Goal: Task Accomplishment & Management: Use online tool/utility

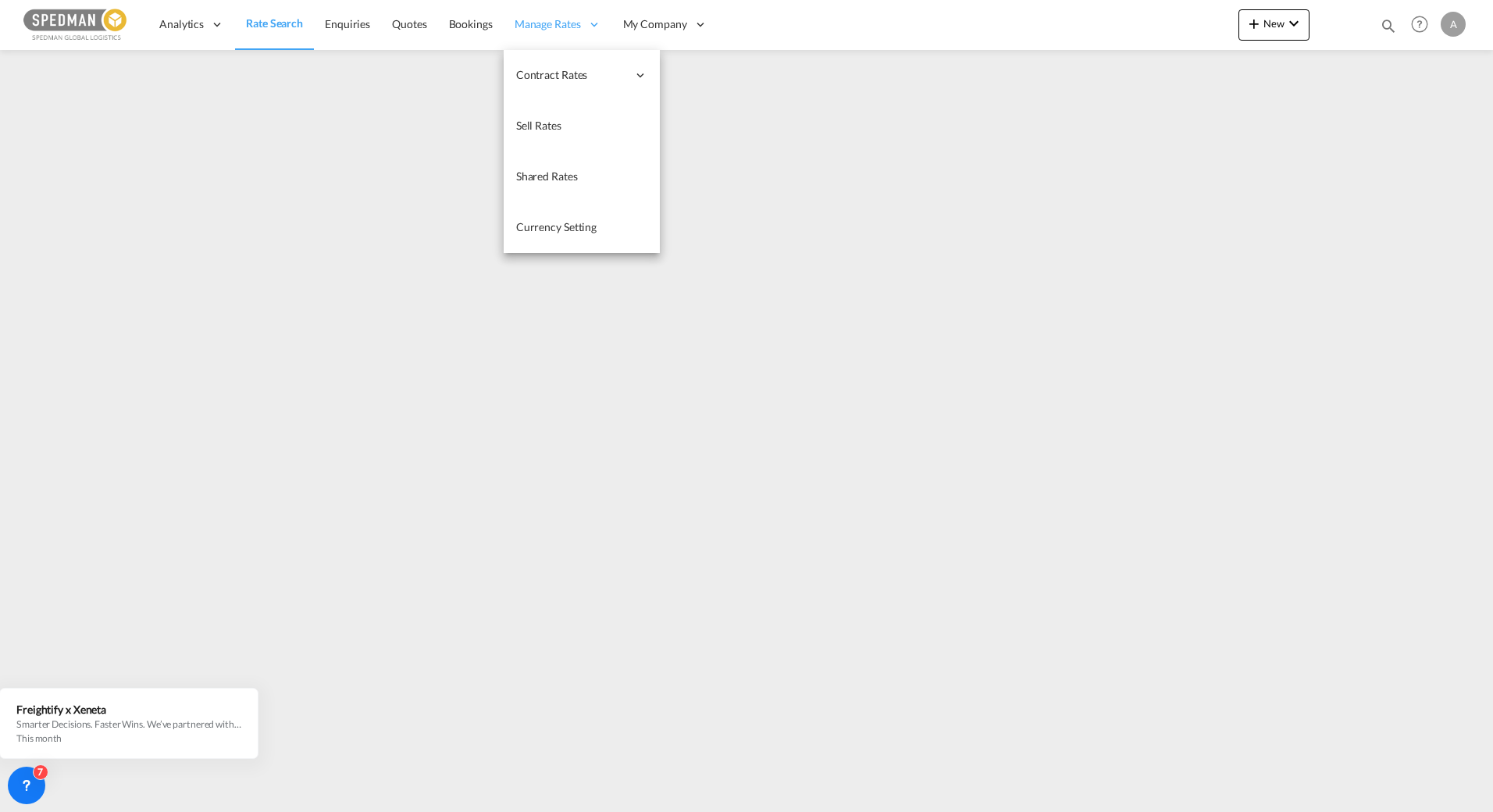
click at [560, 19] on span "Manage Rates" at bounding box center [547, 24] width 67 height 16
click at [707, 78] on span "My Rate Files" at bounding box center [705, 74] width 64 height 13
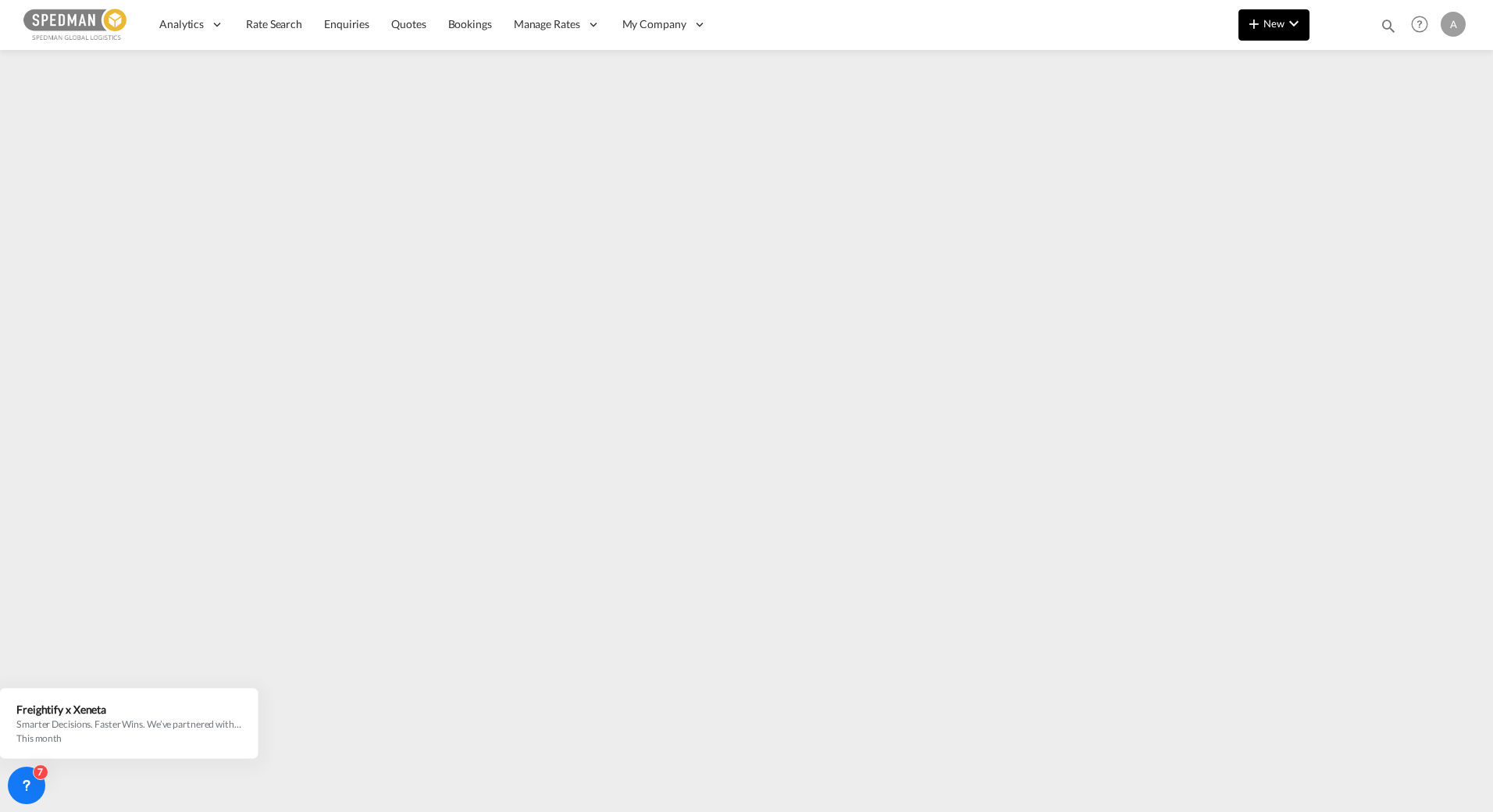
click at [1280, 36] on button "New" at bounding box center [1274, 25] width 71 height 31
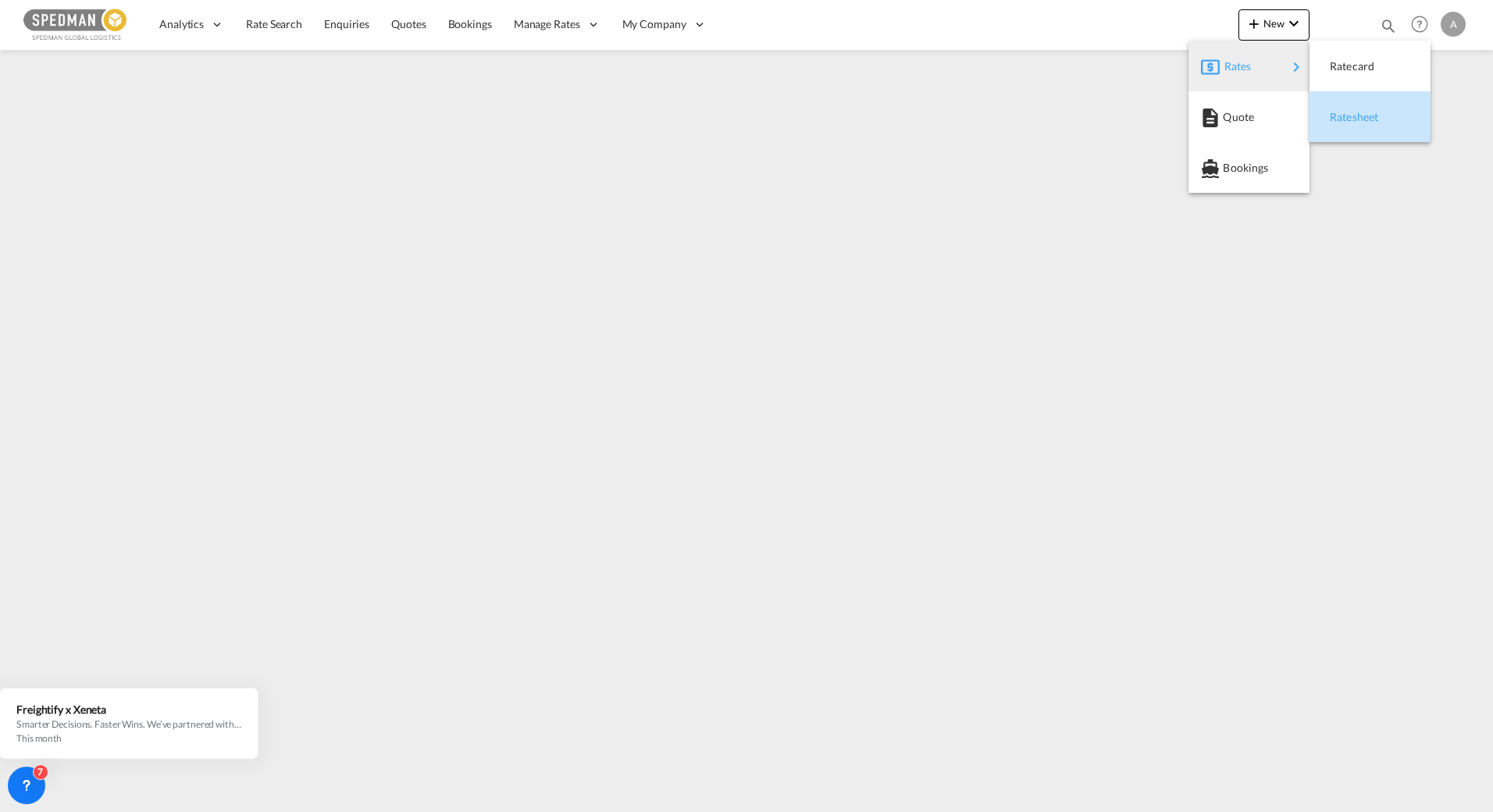
click at [1347, 120] on span "Ratesheet" at bounding box center [1338, 117] width 17 height 31
